Goal: Task Accomplishment & Management: Manage account settings

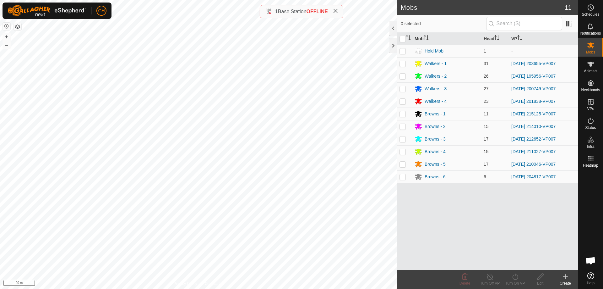
scroll to position [985, 0]
click at [403, 150] on p-checkbox at bounding box center [403, 151] width 6 height 5
checkbox input "true"
click at [593, 8] on icon at bounding box center [591, 8] width 8 height 8
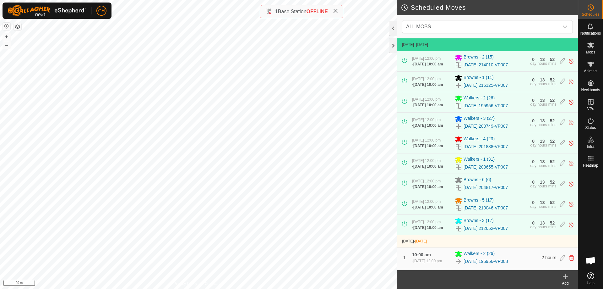
click at [564, 281] on div "Add" at bounding box center [565, 283] width 25 height 6
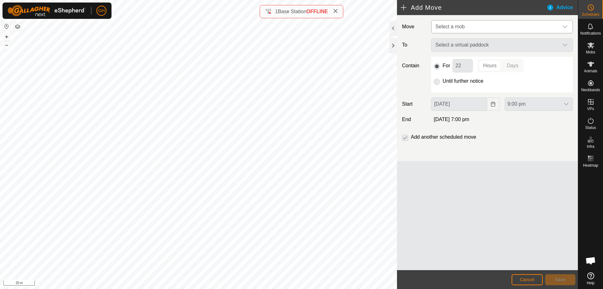
click at [461, 28] on span "Select a mob" at bounding box center [449, 26] width 29 height 5
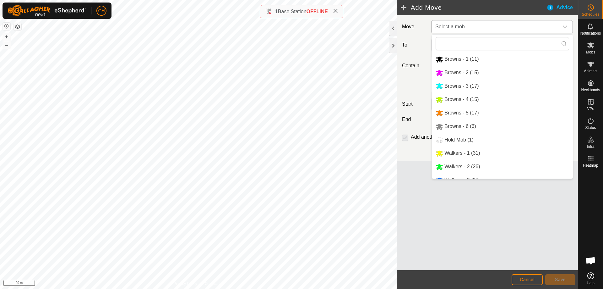
click at [483, 109] on li "Browns - 5 (17)" at bounding box center [502, 112] width 141 height 13
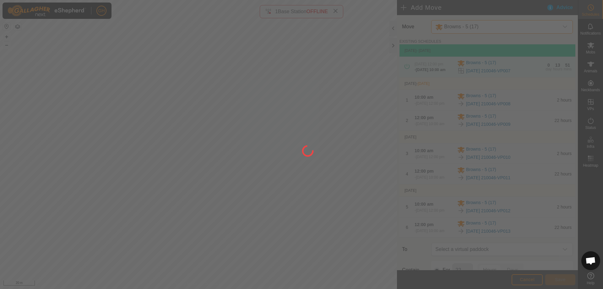
click at [481, 25] on div at bounding box center [301, 144] width 603 height 289
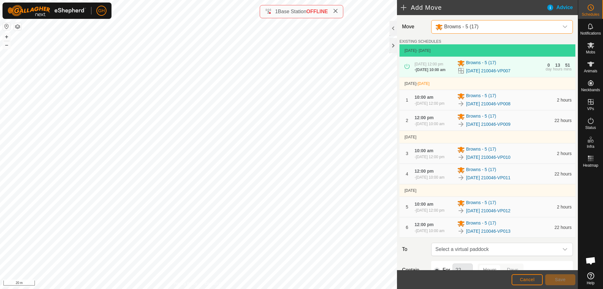
click at [477, 26] on span "Browns - 5 (17)" at bounding box center [461, 26] width 34 height 5
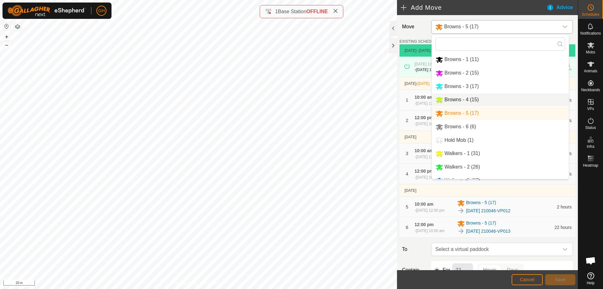
click at [474, 101] on li "Browns - 4 (15)" at bounding box center [500, 99] width 137 height 13
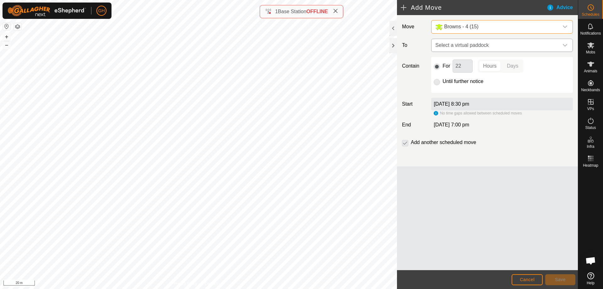
click at [475, 45] on span "Select a virtual paddock" at bounding box center [496, 45] width 126 height 13
type input "b"
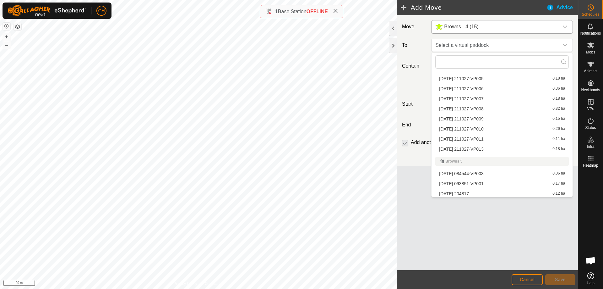
scroll to position [597, 0]
click at [487, 108] on li "[DATE] 211027-VP008 0.32 ha" at bounding box center [502, 108] width 134 height 9
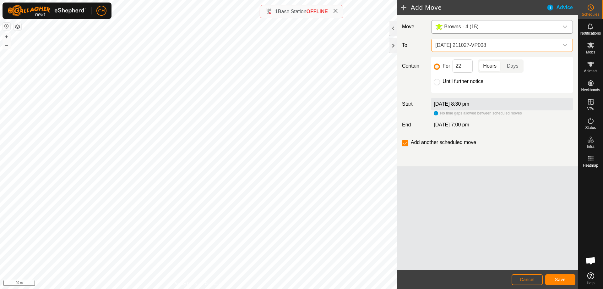
drag, startPoint x: 499, startPoint y: 45, endPoint x: 436, endPoint y: 46, distance: 62.8
click at [455, 46] on span "[DATE] 211027-VP008" at bounding box center [496, 45] width 126 height 13
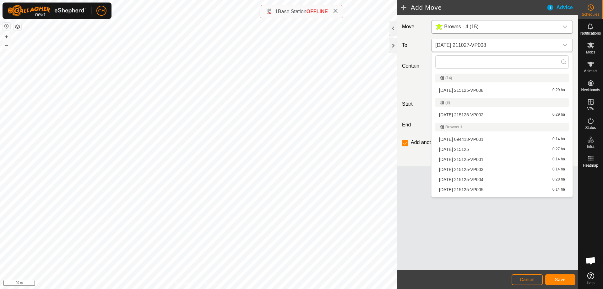
scroll to position [513, 0]
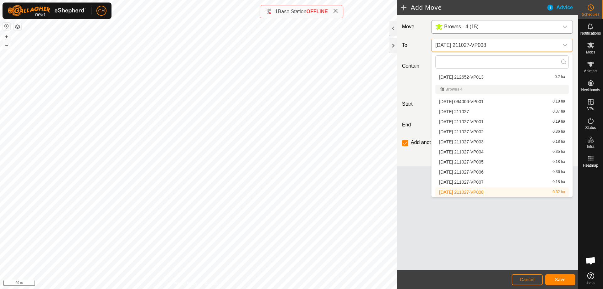
drag, startPoint x: 435, startPoint y: 46, endPoint x: 452, endPoint y: 45, distance: 16.7
click at [452, 45] on span "[DATE] 211027-VP008" at bounding box center [496, 45] width 126 height 13
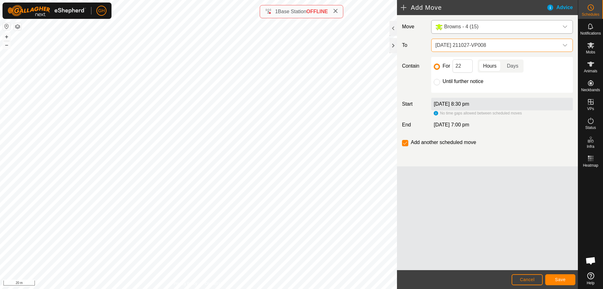
click at [452, 45] on span "[DATE] 211027-VP008" at bounding box center [496, 45] width 126 height 13
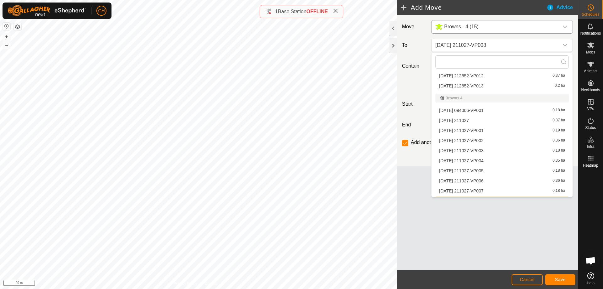
scroll to position [536, 0]
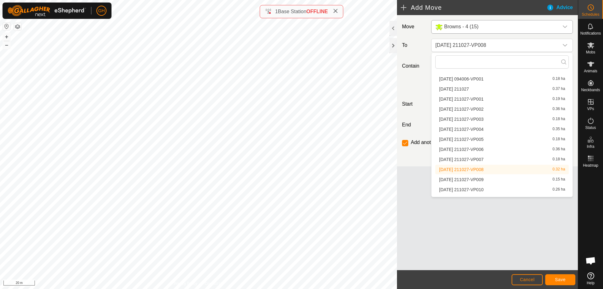
drag, startPoint x: 472, startPoint y: 167, endPoint x: 461, endPoint y: 168, distance: 11.0
copy span "[DATE] 211027-VP008"
drag, startPoint x: 461, startPoint y: 168, endPoint x: 493, endPoint y: 169, distance: 31.4
click at [493, 169] on div "[DATE] 211027-VP008 0.32 ha" at bounding box center [502, 169] width 126 height 4
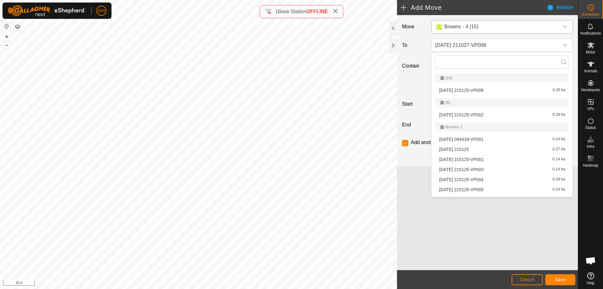
scroll to position [513, 0]
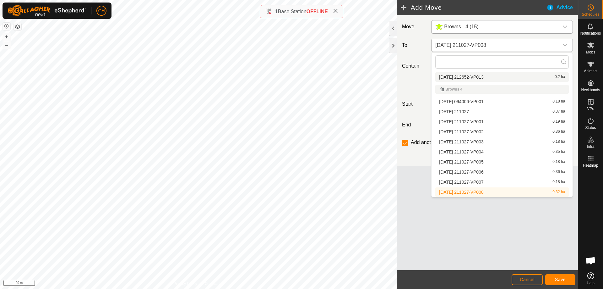
click at [475, 43] on span "[DATE] 211027-VP008" at bounding box center [496, 45] width 126 height 13
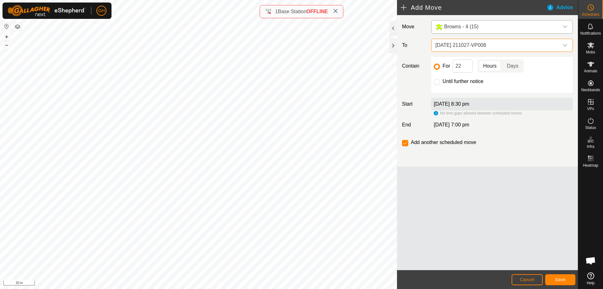
click at [475, 43] on span "[DATE] 211027-VP008" at bounding box center [496, 45] width 126 height 13
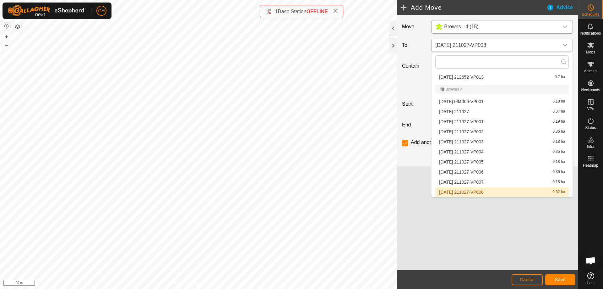
click at [475, 43] on span "[DATE] 211027-VP008" at bounding box center [496, 45] width 126 height 13
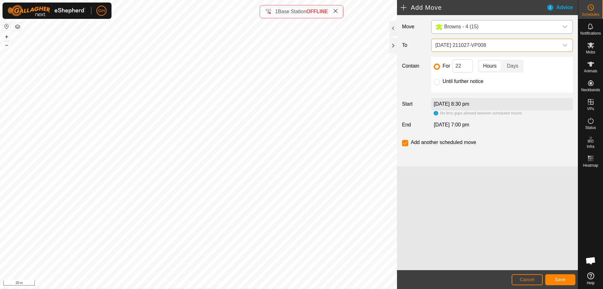
drag, startPoint x: 463, startPoint y: 46, endPoint x: 439, endPoint y: 45, distance: 23.9
click at [435, 45] on span "[DATE] 211027-VP008" at bounding box center [496, 45] width 126 height 13
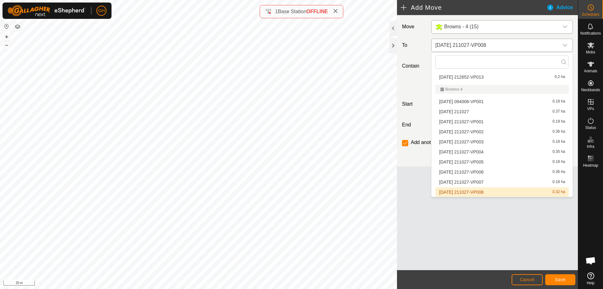
type input "[DATE] 211027-VP008"
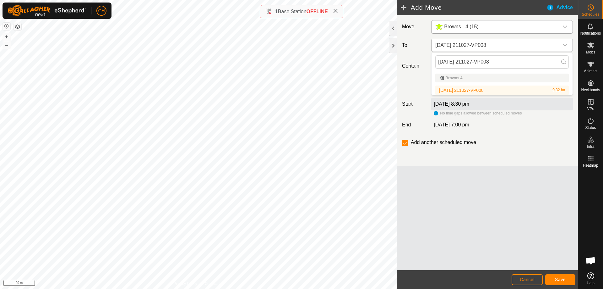
scroll to position [0, 0]
drag, startPoint x: 480, startPoint y: 61, endPoint x: 425, endPoint y: 63, distance: 55.0
click at [425, 63] on body "GH Schedules Notifications Mobs Animals Neckbands VPs Status Infra Heatmap Help…" at bounding box center [301, 144] width 603 height 289
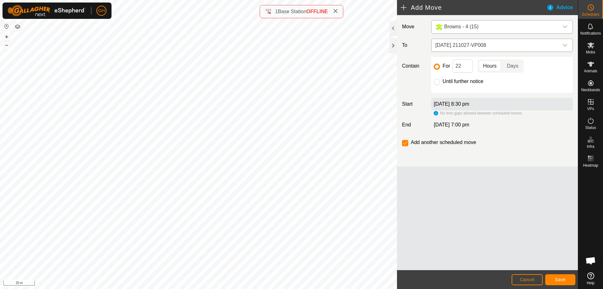
click at [487, 44] on span "[DATE] 211027-VP008" at bounding box center [496, 45] width 126 height 13
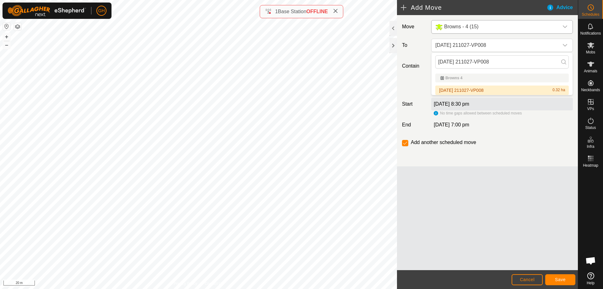
drag, startPoint x: 482, startPoint y: 61, endPoint x: 423, endPoint y: 63, distance: 58.8
click at [423, 63] on body "GH Schedules Notifications Mobs Animals Neckbands VPs Status Infra Heatmap Help…" at bounding box center [301, 144] width 603 height 289
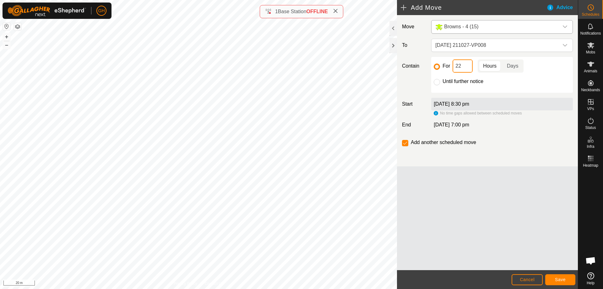
click at [469, 69] on input "22" at bounding box center [463, 65] width 20 height 13
click at [451, 103] on label "[DATE] 8:30 pm" at bounding box center [451, 103] width 35 height 5
click at [530, 276] on button "Cancel" at bounding box center [527, 279] width 31 height 11
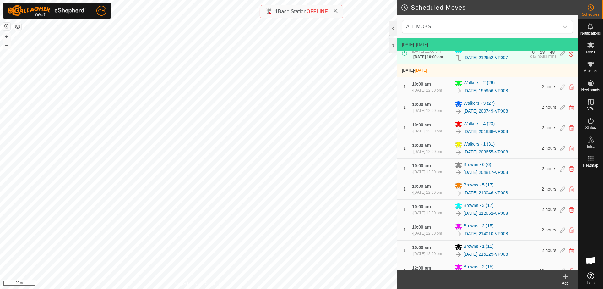
scroll to position [188, 0]
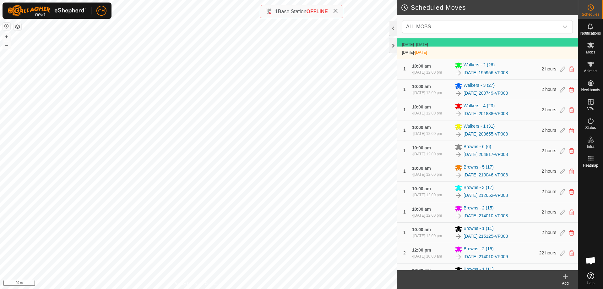
click at [564, 279] on icon at bounding box center [566, 277] width 8 height 8
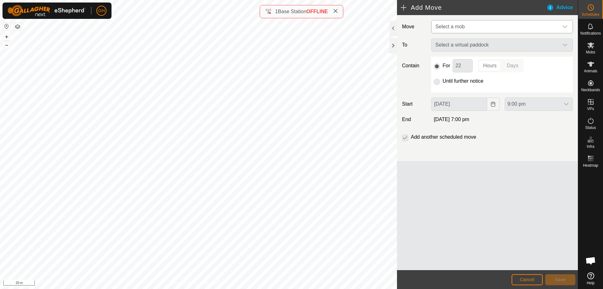
click at [474, 28] on span "Select a mob" at bounding box center [496, 26] width 126 height 13
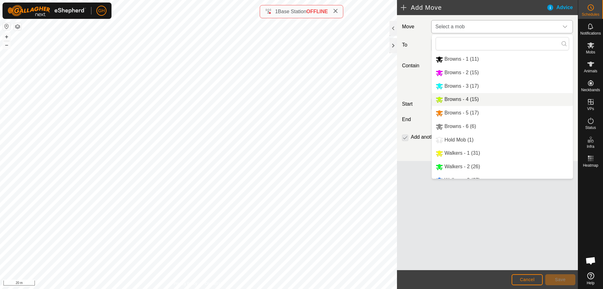
click at [477, 99] on li "Browns - 4 (15)" at bounding box center [502, 99] width 141 height 13
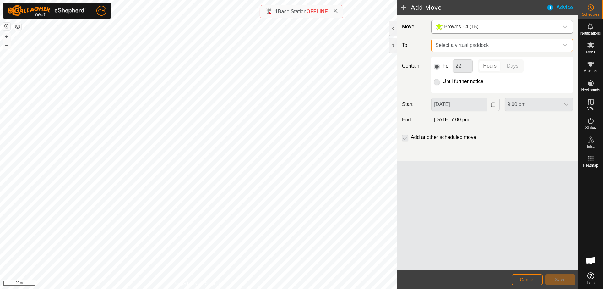
click at [472, 41] on span "Select a virtual paddock" at bounding box center [496, 45] width 126 height 13
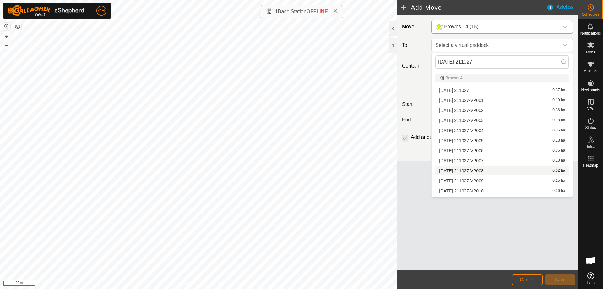
type input "[DATE] 211027"
click at [484, 170] on li "[DATE] 211027-VP008 0.32 ha" at bounding box center [502, 170] width 134 height 9
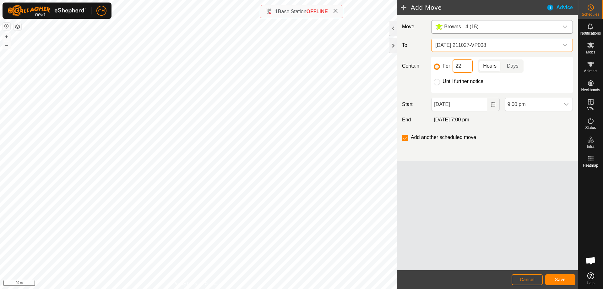
click at [465, 67] on input "22" at bounding box center [463, 65] width 20 height 13
type input "2"
click at [493, 101] on button "Choose Date" at bounding box center [493, 104] width 13 height 13
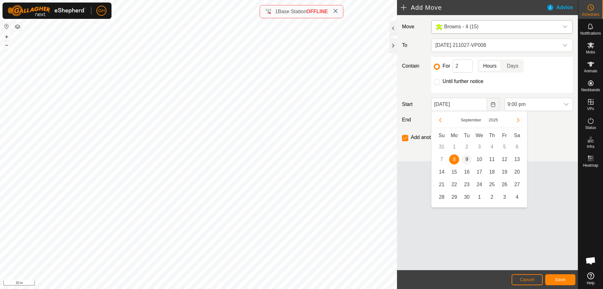
click at [468, 157] on span "9" at bounding box center [467, 159] width 10 height 10
type input "[DATE]"
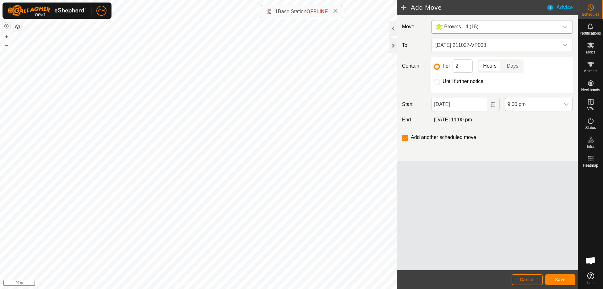
click at [553, 110] on span "9:00 pm" at bounding box center [532, 104] width 55 height 13
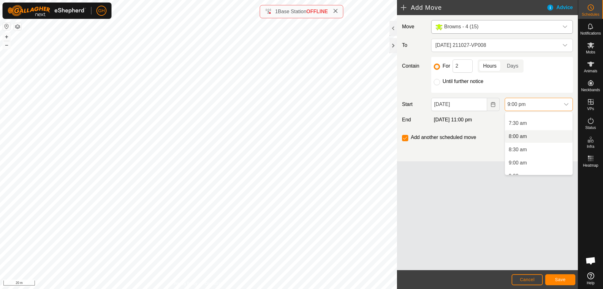
scroll to position [224, 0]
click at [537, 155] on li "10:00 am" at bounding box center [539, 157] width 68 height 13
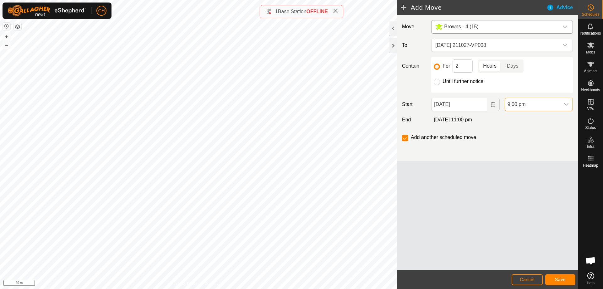
scroll to position [504, 0]
click at [562, 275] on button "Save" at bounding box center [560, 279] width 30 height 11
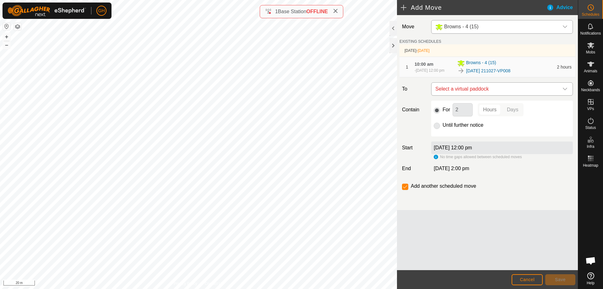
click at [487, 89] on span "Select a virtual paddock" at bounding box center [496, 89] width 126 height 13
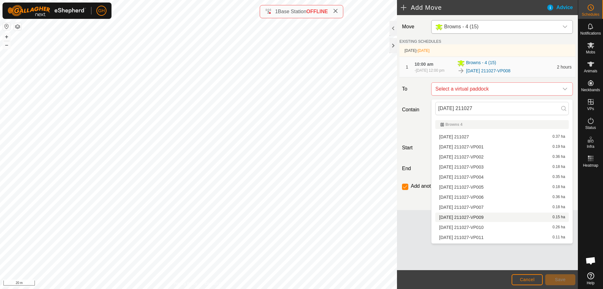
type input "[DATE] 211027"
click at [488, 216] on li "[DATE] 211027-VP009 0.15 ha" at bounding box center [502, 216] width 134 height 9
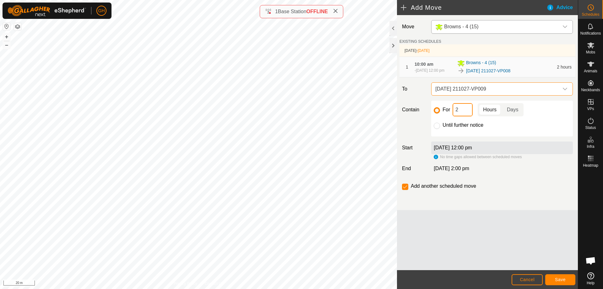
click at [463, 113] on input "2" at bounding box center [463, 109] width 20 height 13
type input "22"
click at [563, 281] on span "Save" at bounding box center [560, 279] width 11 height 5
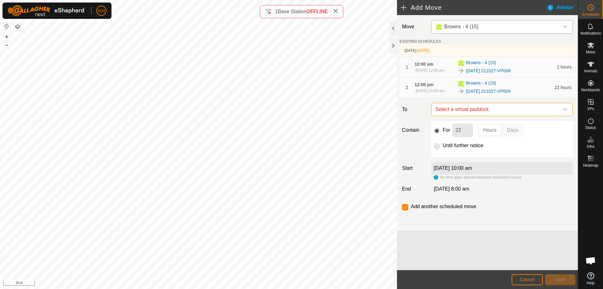
click at [487, 113] on span "Select a virtual paddock" at bounding box center [496, 109] width 126 height 13
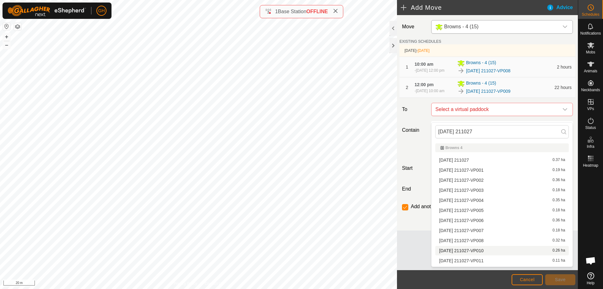
type input "[DATE] 211027"
click at [494, 249] on li "[DATE] 211027-VP010 0.26 ha" at bounding box center [502, 250] width 134 height 9
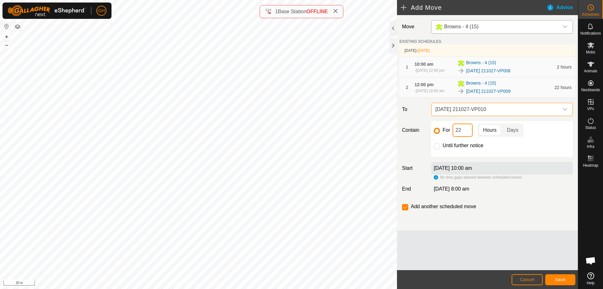
click at [465, 137] on input "22" at bounding box center [463, 129] width 20 height 13
type input "2"
click at [561, 279] on span "Save" at bounding box center [560, 279] width 11 height 5
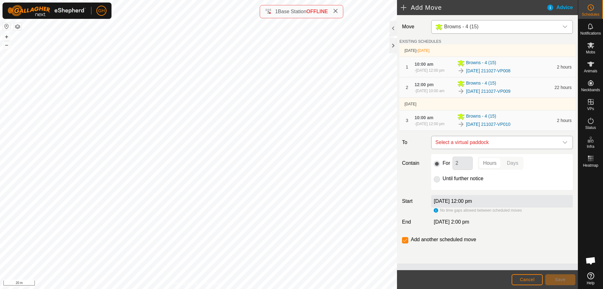
click at [492, 149] on span "Select a virtual paddock" at bounding box center [496, 142] width 126 height 13
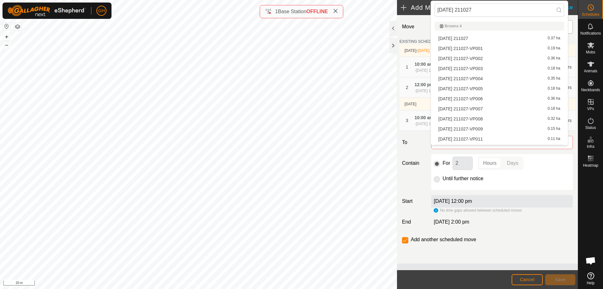
scroll to position [9, 0]
type input "[DATE] 211027"
click at [494, 130] on li "[DATE] 211027-VP011 0.11 ha" at bounding box center [499, 129] width 129 height 9
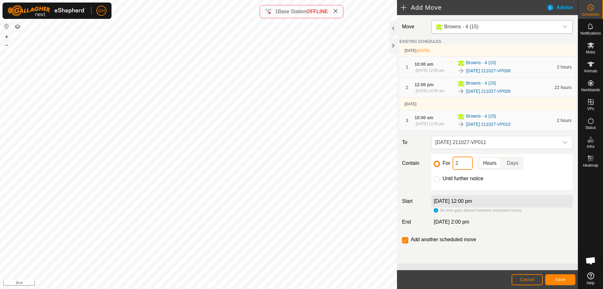
click at [467, 170] on input "2" at bounding box center [463, 162] width 20 height 13
type input "22"
click at [563, 284] on button "Save" at bounding box center [560, 279] width 30 height 11
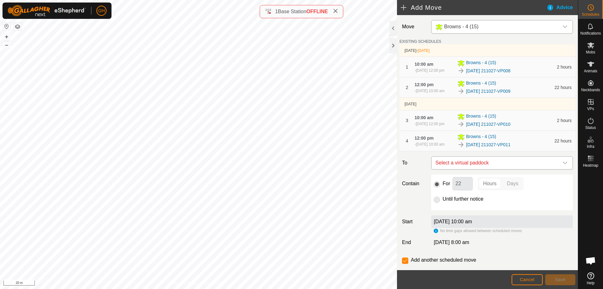
click at [493, 169] on span "Select a virtual paddock" at bounding box center [496, 162] width 126 height 13
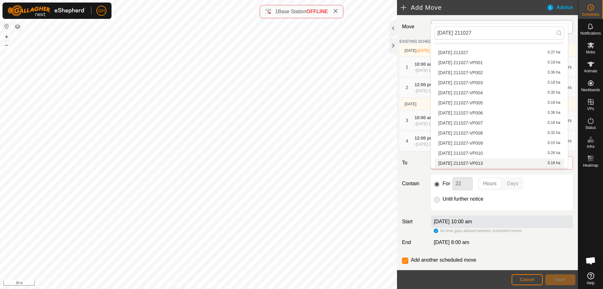
type input "[DATE] 211027"
click at [494, 161] on li "[DATE] 211027-VP013 0.18 ha" at bounding box center [499, 162] width 129 height 9
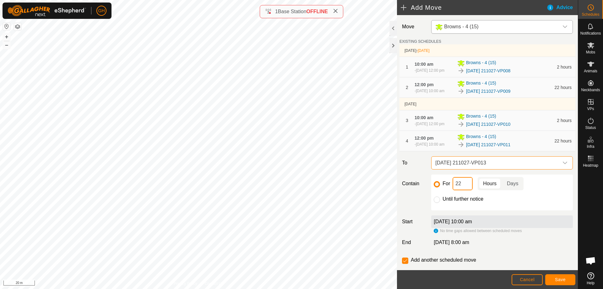
click at [461, 190] on input "22" at bounding box center [463, 183] width 20 height 13
type input "2"
click at [556, 278] on span "Save" at bounding box center [560, 279] width 11 height 5
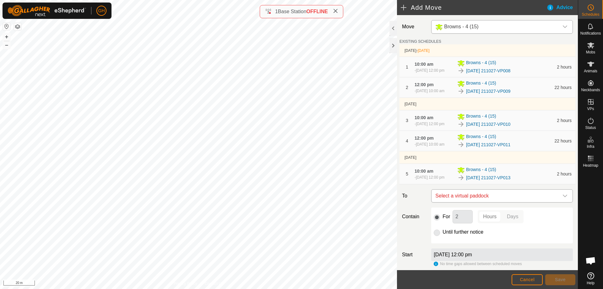
click at [518, 202] on span "Select a virtual paddock" at bounding box center [496, 195] width 126 height 13
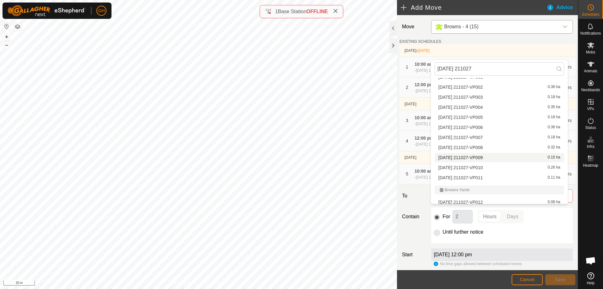
scroll to position [33, 0]
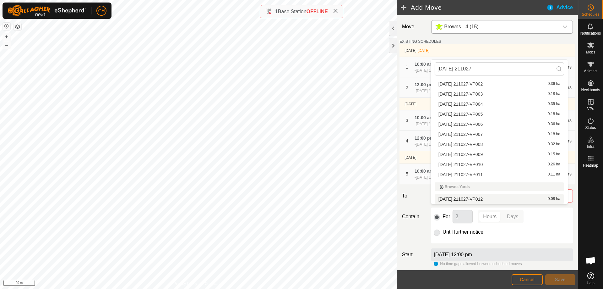
type input "[DATE] 211027"
click at [491, 199] on li "[DATE] 211027-VP012 0.08 ha" at bounding box center [499, 198] width 129 height 9
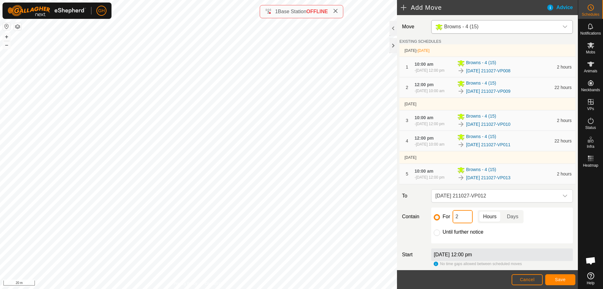
click at [470, 223] on input "2" at bounding box center [463, 216] width 20 height 13
type input "22"
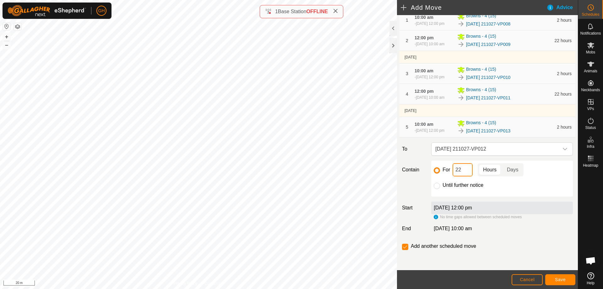
scroll to position [61, 0]
click at [405, 246] on input "checkbox" at bounding box center [405, 246] width 6 height 6
checkbox input "false"
click at [549, 276] on button "Save" at bounding box center [560, 279] width 30 height 11
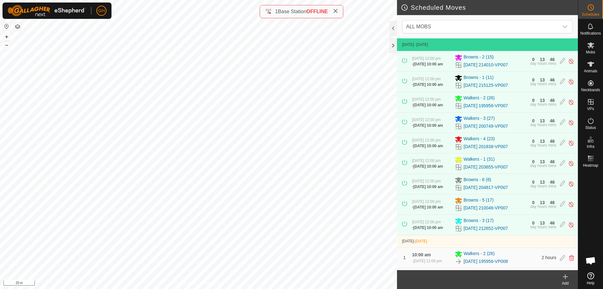
click at [337, 10] on icon at bounding box center [335, 10] width 5 height 5
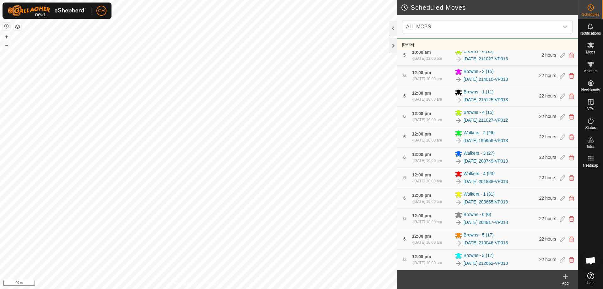
scroll to position [1414, 0]
